Goal: Information Seeking & Learning: Learn about a topic

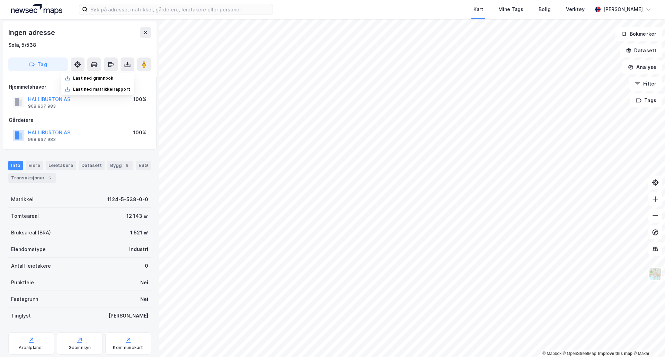
scroll to position [0, 0]
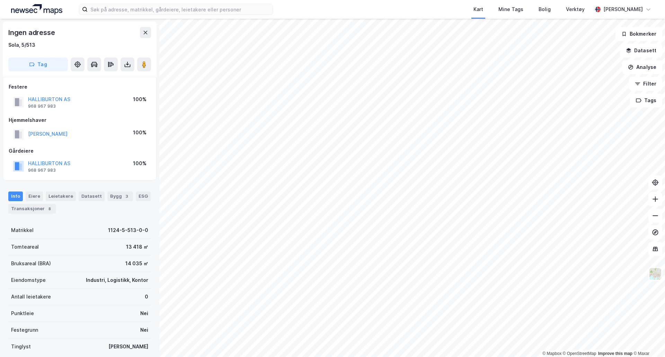
scroll to position [0, 0]
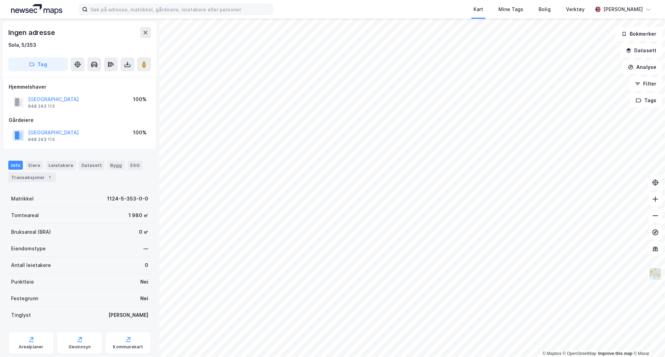
scroll to position [0, 0]
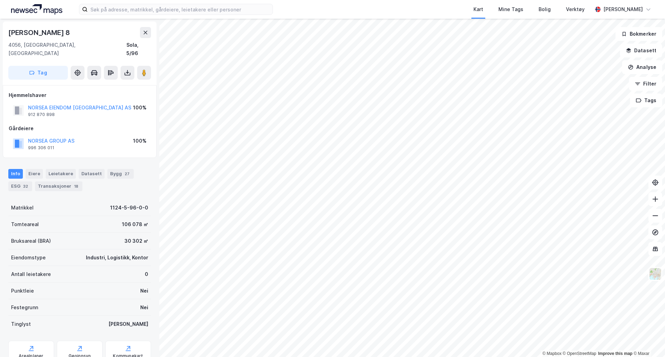
scroll to position [0, 0]
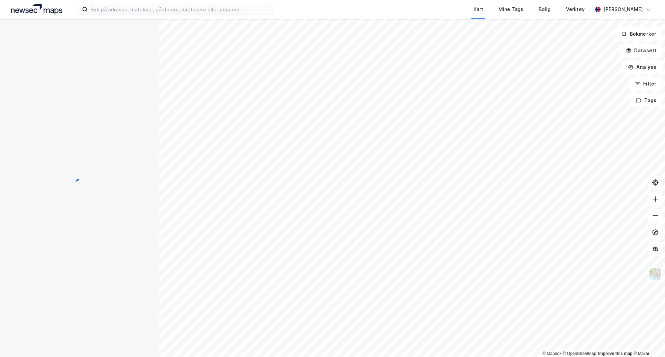
scroll to position [0, 0]
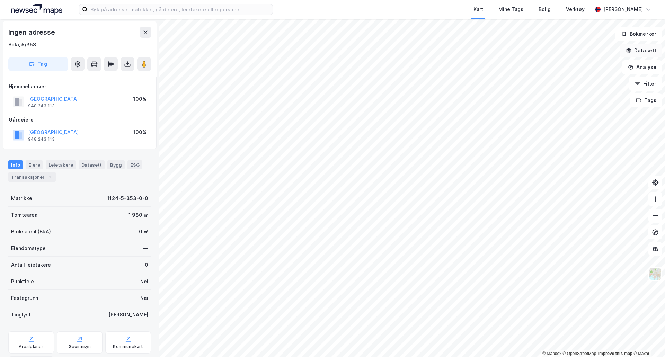
click at [647, 55] on button "Datasett" at bounding box center [641, 51] width 42 height 14
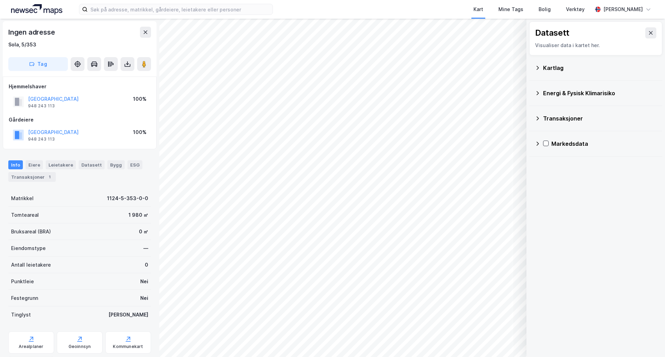
click at [552, 70] on div "Kartlag" at bounding box center [600, 68] width 114 height 8
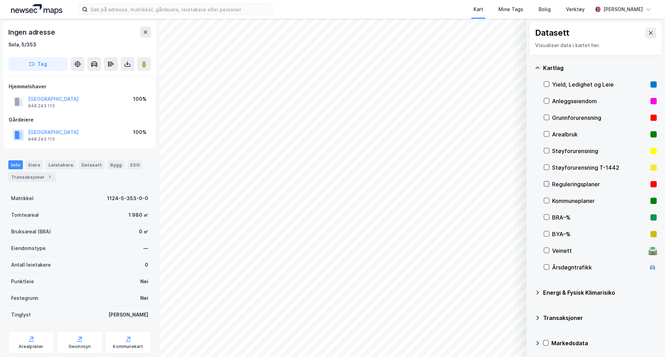
click at [546, 183] on icon at bounding box center [547, 184] width 5 height 5
click at [469, 340] on button "Vis" at bounding box center [491, 339] width 58 height 11
click at [491, 325] on button at bounding box center [487, 324] width 11 height 11
click at [490, 325] on icon at bounding box center [488, 324] width 6 height 6
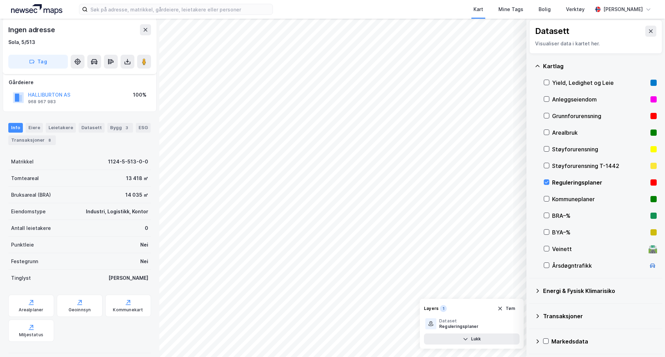
scroll to position [76, 0]
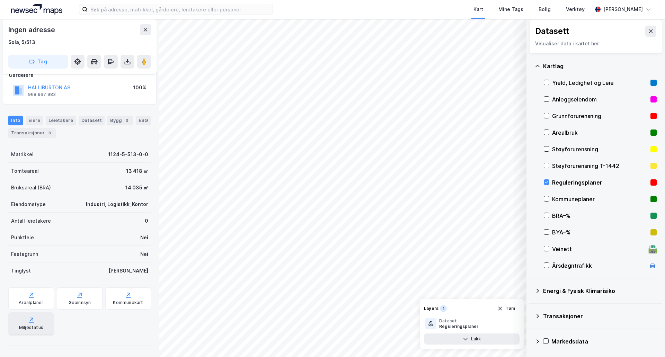
click at [31, 329] on div "Miljøstatus" at bounding box center [31, 328] width 24 height 6
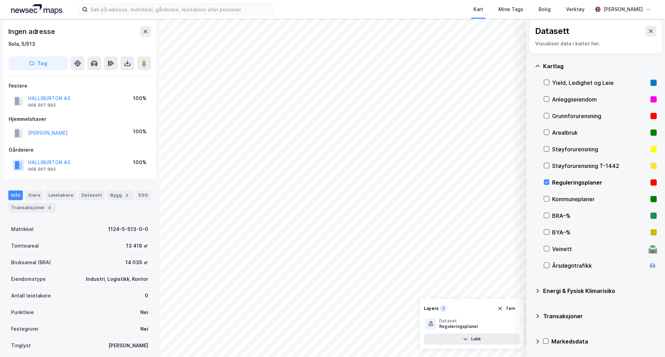
scroll to position [0, 0]
